Goal: Task Accomplishment & Management: Manage account settings

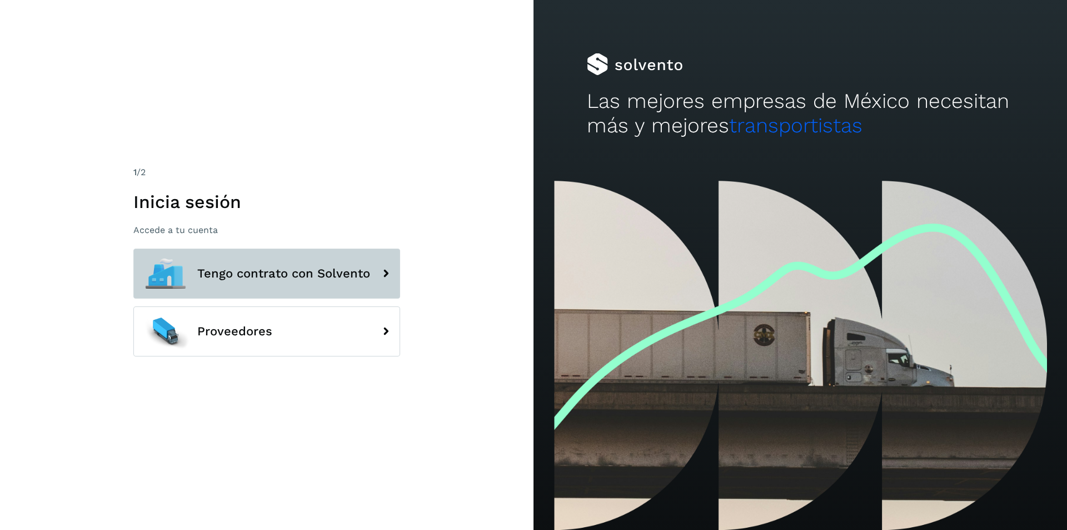
click at [339, 251] on button "Tengo contrato con Solvento" at bounding box center [266, 273] width 267 height 50
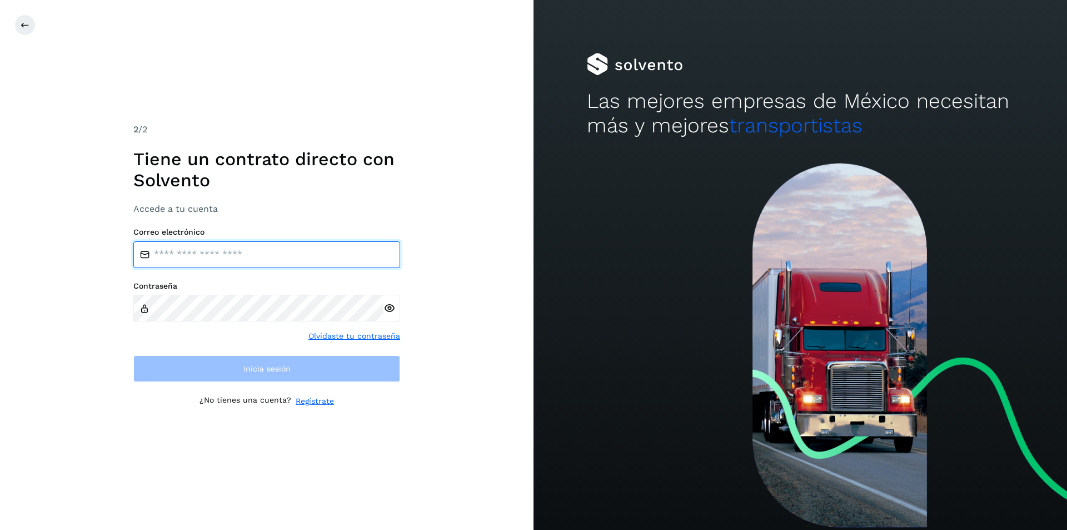
click at [342, 246] on input "email" at bounding box center [266, 254] width 267 height 27
type input "**********"
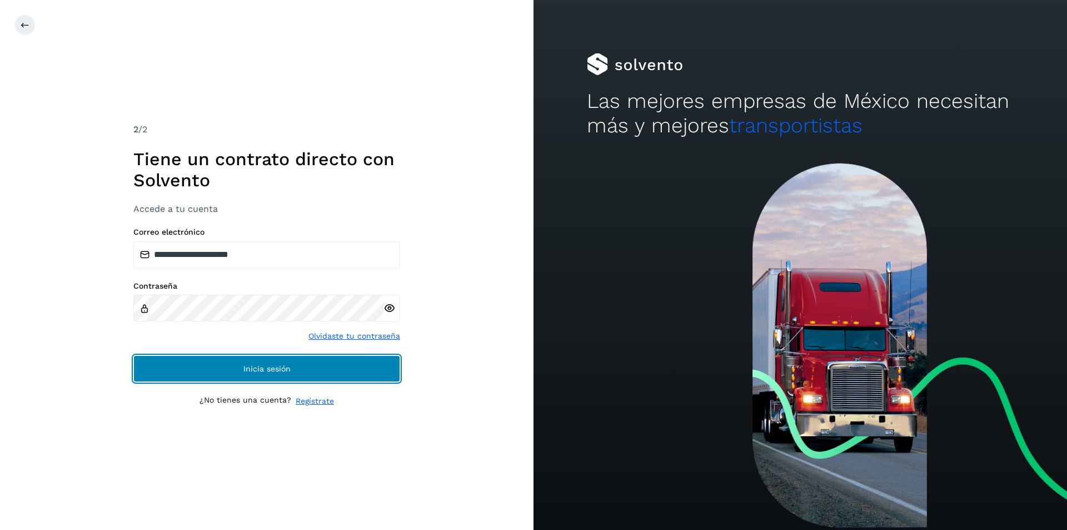
click at [300, 364] on button "Inicia sesión" at bounding box center [266, 368] width 267 height 27
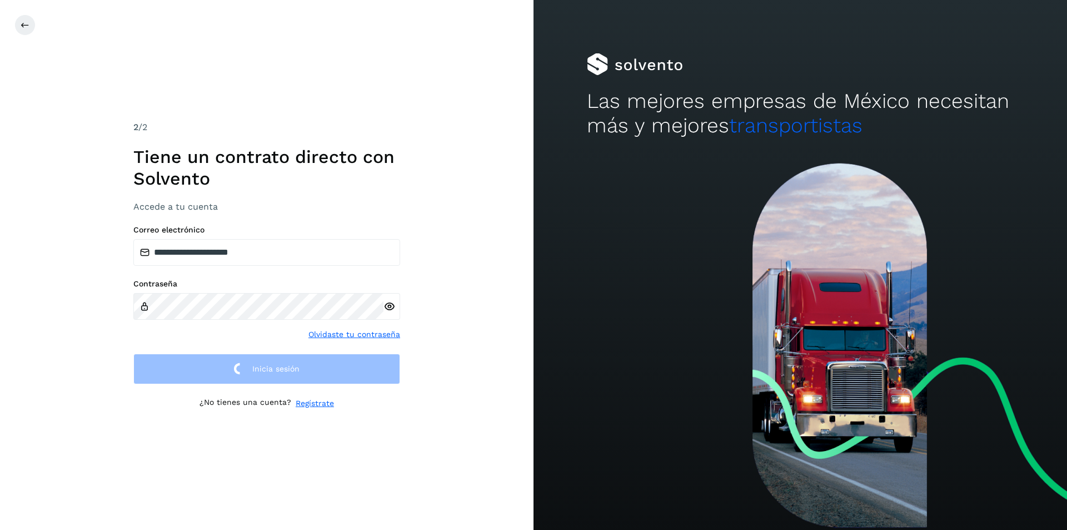
click at [390, 307] on icon at bounding box center [389, 307] width 12 height 12
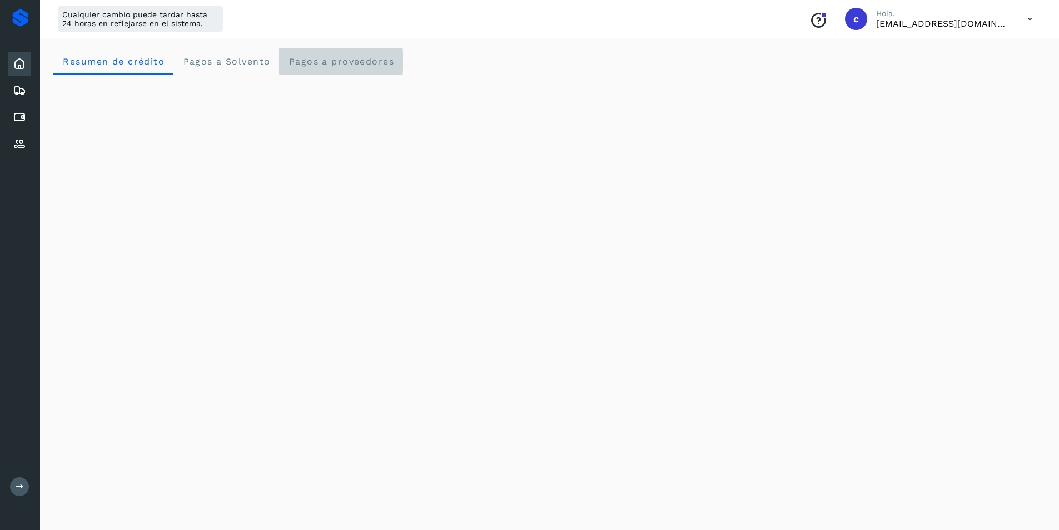
click at [363, 61] on span "Pagos a proveedores" at bounding box center [341, 61] width 106 height 11
